Goal: Find specific page/section: Find specific page/section

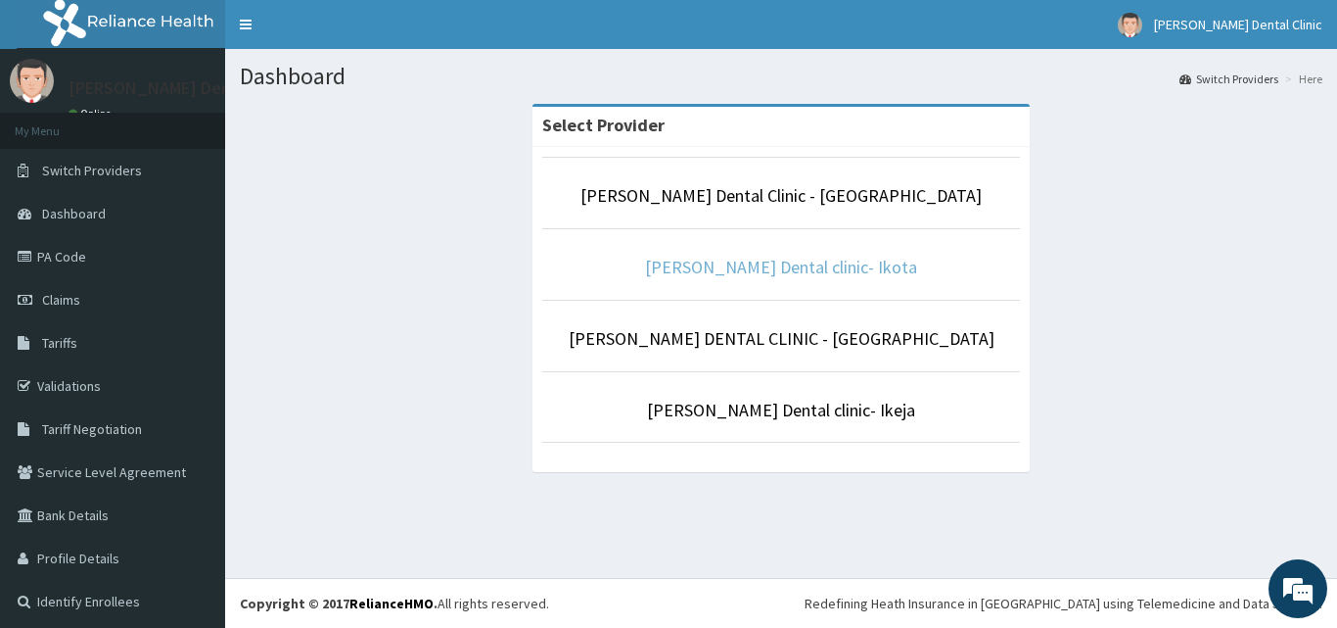
click at [796, 268] on link "[PERSON_NAME] Dental clinic- Ikota" at bounding box center [781, 267] width 272 height 23
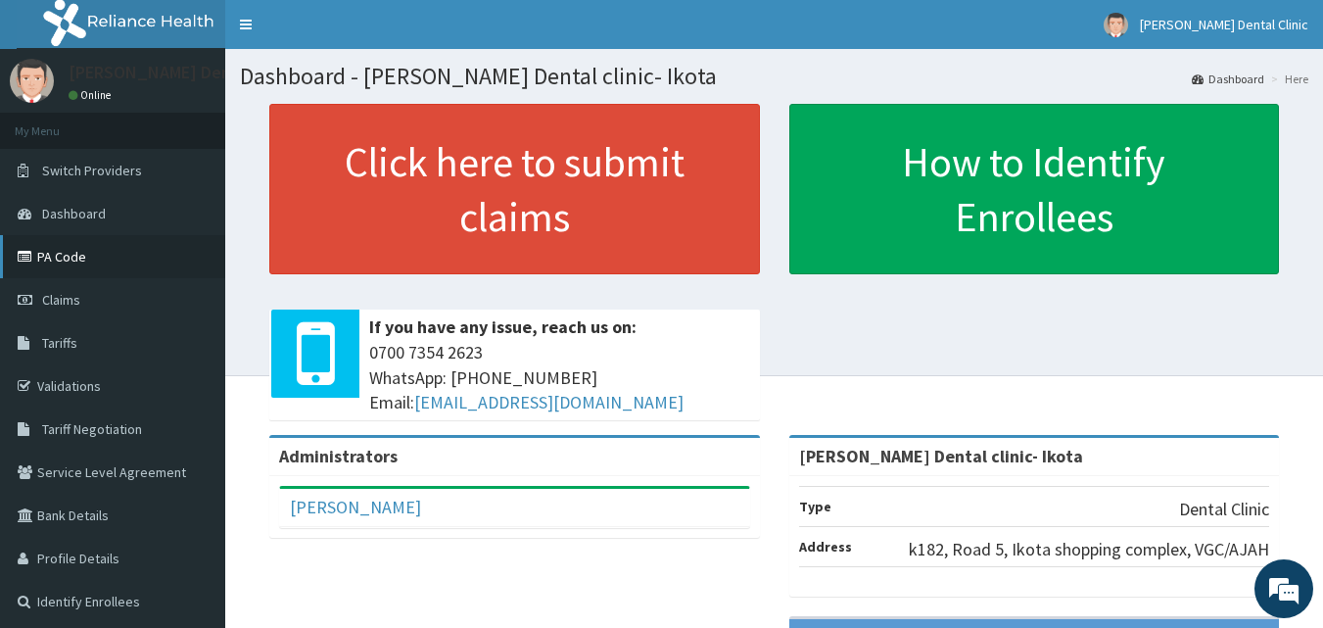
click at [67, 257] on link "PA Code" at bounding box center [112, 256] width 225 height 43
